Goal: Transaction & Acquisition: Obtain resource

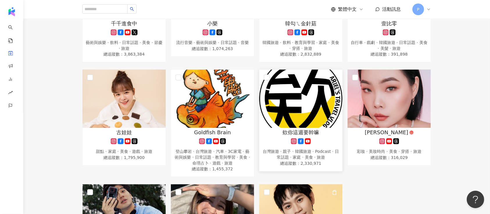
scroll to position [388, 0]
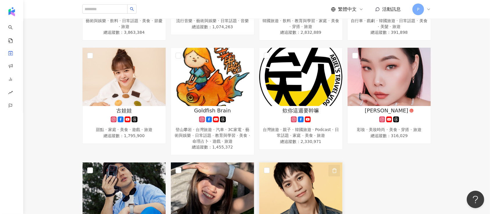
click at [335, 168] on icon "button" at bounding box center [334, 170] width 3 height 4
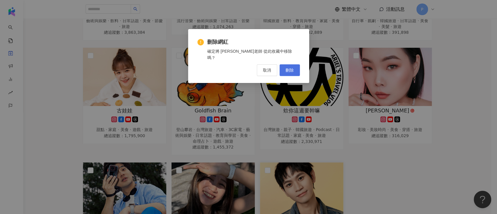
click at [282, 64] on button "刪除" at bounding box center [289, 70] width 20 height 12
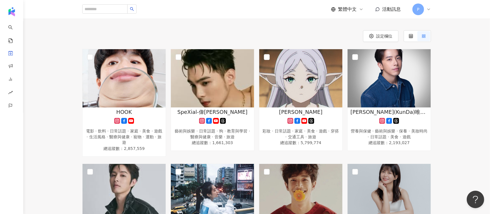
scroll to position [0, 0]
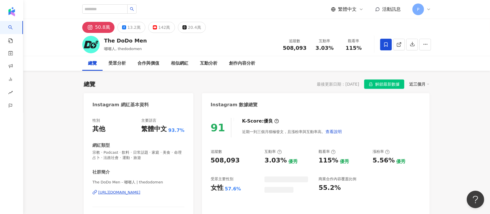
scroll to position [35, 0]
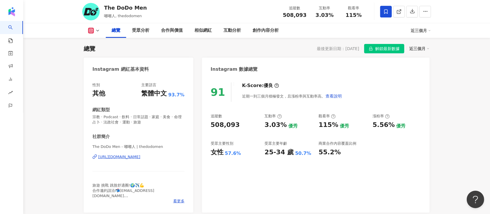
click at [374, 48] on button "解鎖最新數據" at bounding box center [385, 48] width 40 height 9
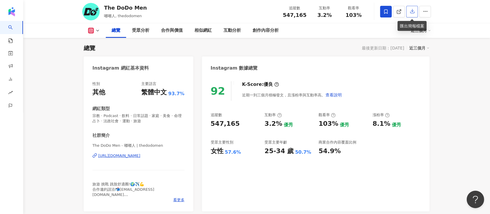
click at [410, 10] on icon "button" at bounding box center [412, 10] width 5 height 5
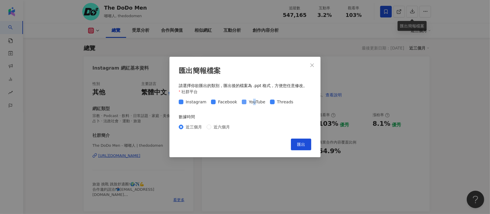
click at [251, 102] on span "YouTube" at bounding box center [257, 102] width 21 height 6
click at [218, 101] on span "Facebook" at bounding box center [228, 102] width 24 height 6
click at [282, 103] on span "Threads" at bounding box center [285, 102] width 21 height 6
drag, startPoint x: 253, startPoint y: 102, endPoint x: 260, endPoint y: 106, distance: 7.9
click at [253, 102] on span "YouTube" at bounding box center [257, 102] width 21 height 6
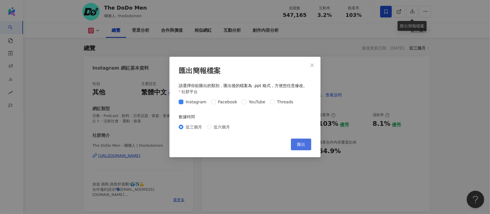
click at [303, 142] on span "匯出" at bounding box center [301, 144] width 8 height 5
click at [310, 63] on icon "close" at bounding box center [312, 65] width 5 height 5
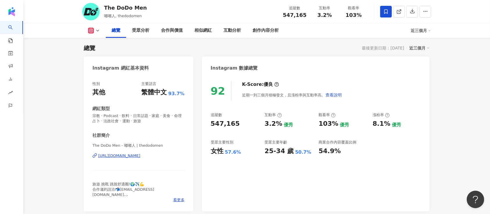
click at [133, 155] on div "[URL][DOMAIN_NAME]" at bounding box center [119, 155] width 42 height 5
